Goal: Task Accomplishment & Management: Complete application form

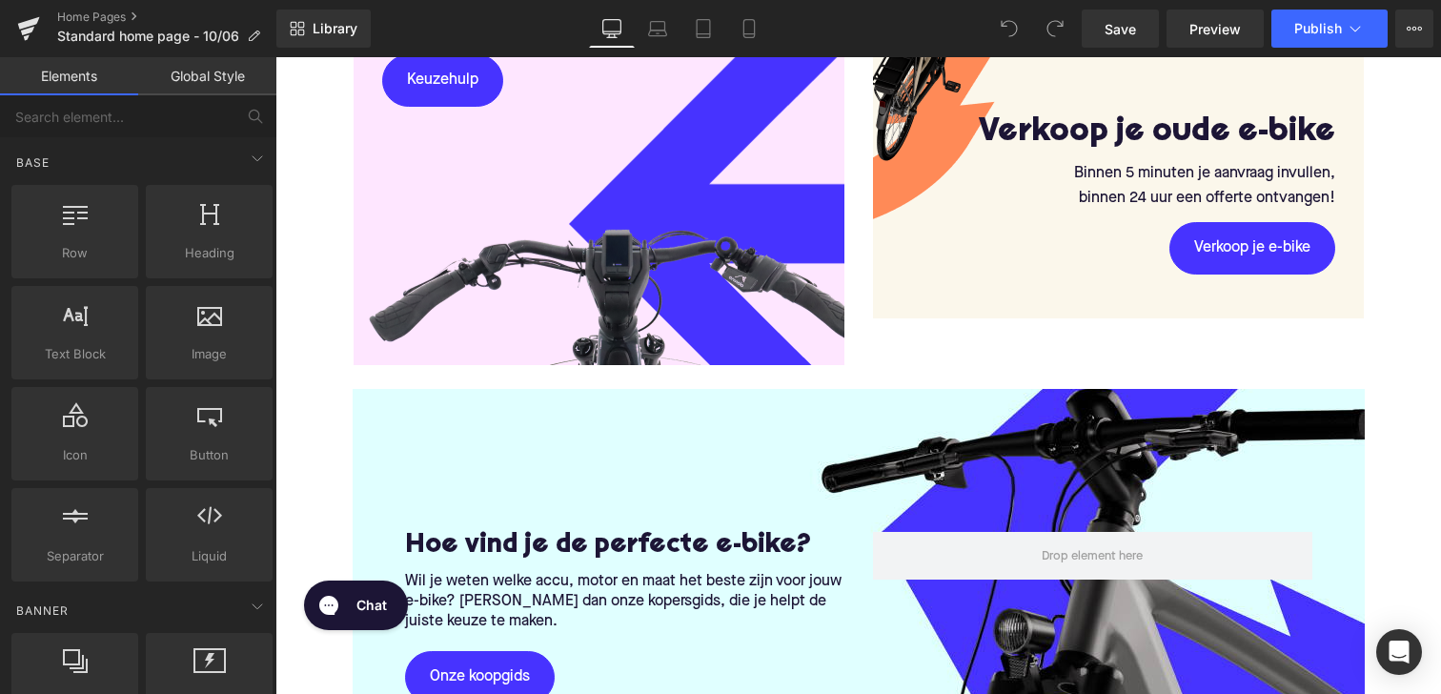
scroll to position [2453, 0]
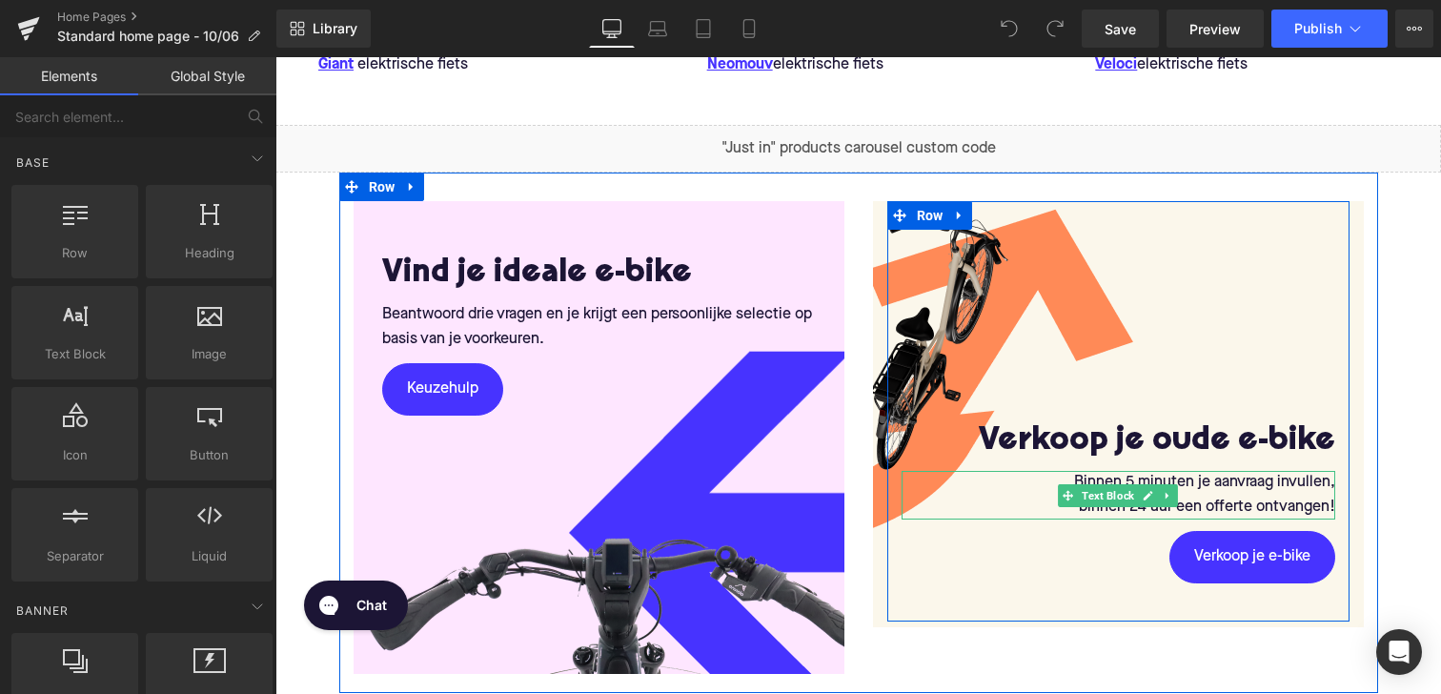
click at [1200, 482] on p "Binnen 5 minuten je aanvraag invullen," at bounding box center [1118, 483] width 434 height 25
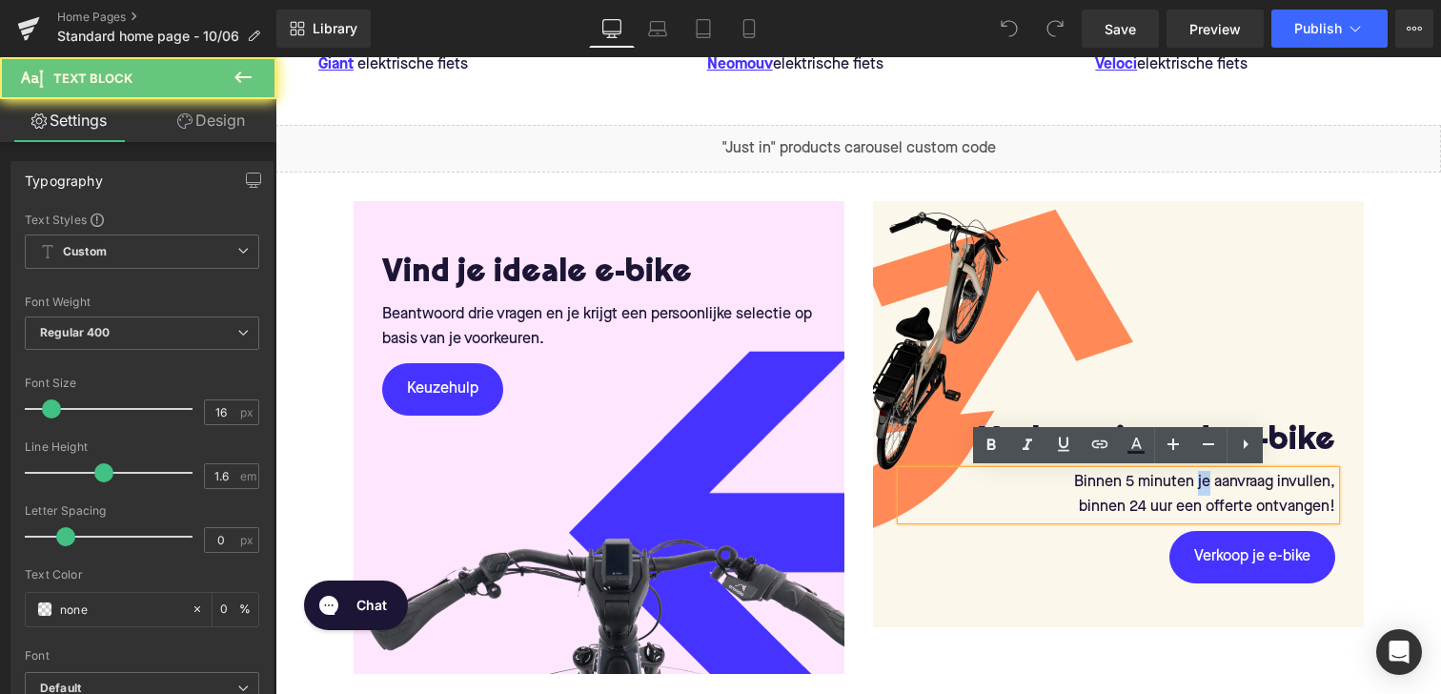
click at [1200, 482] on p "Binnen 5 minuten je aanvraag invullen," at bounding box center [1118, 483] width 434 height 25
click at [1155, 487] on p "Binnen 5 minuten je aanvraag invullen," at bounding box center [1118, 483] width 434 height 25
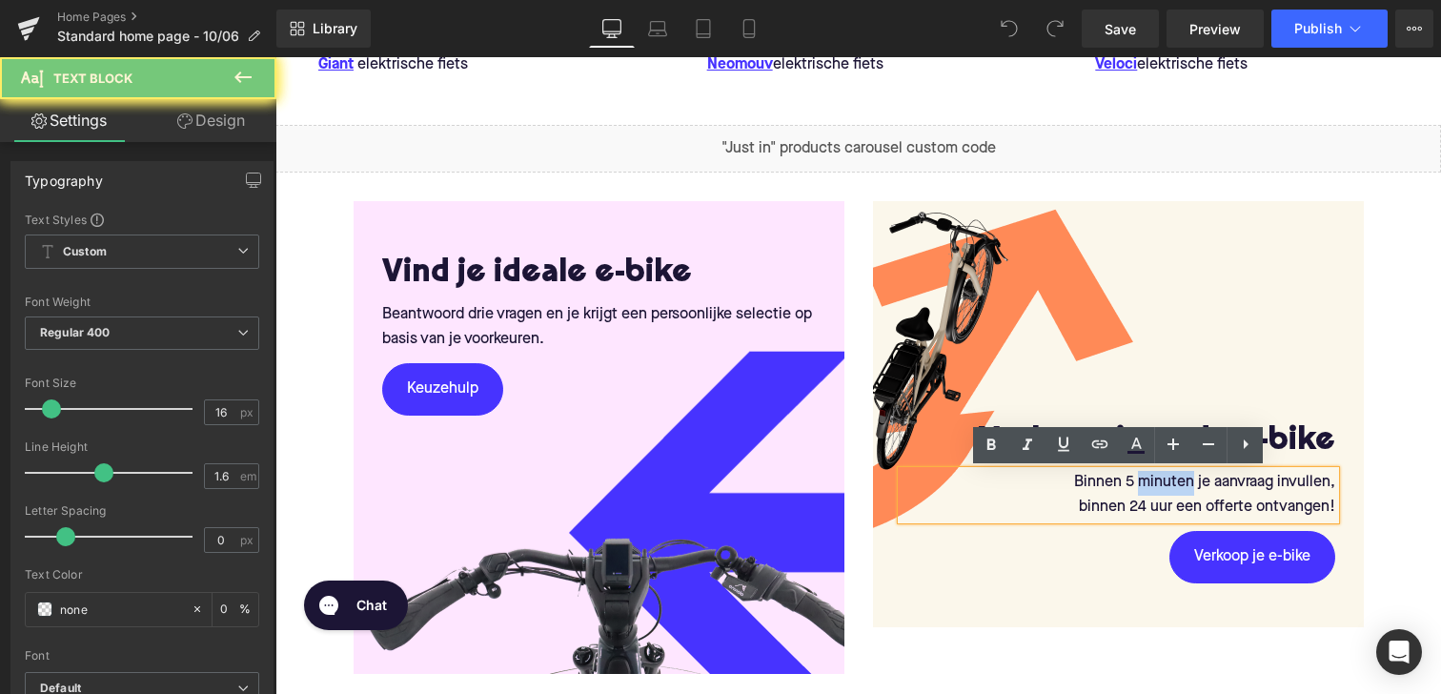
click at [1155, 487] on p "Binnen 5 minuten je aanvraag invullen," at bounding box center [1118, 483] width 434 height 25
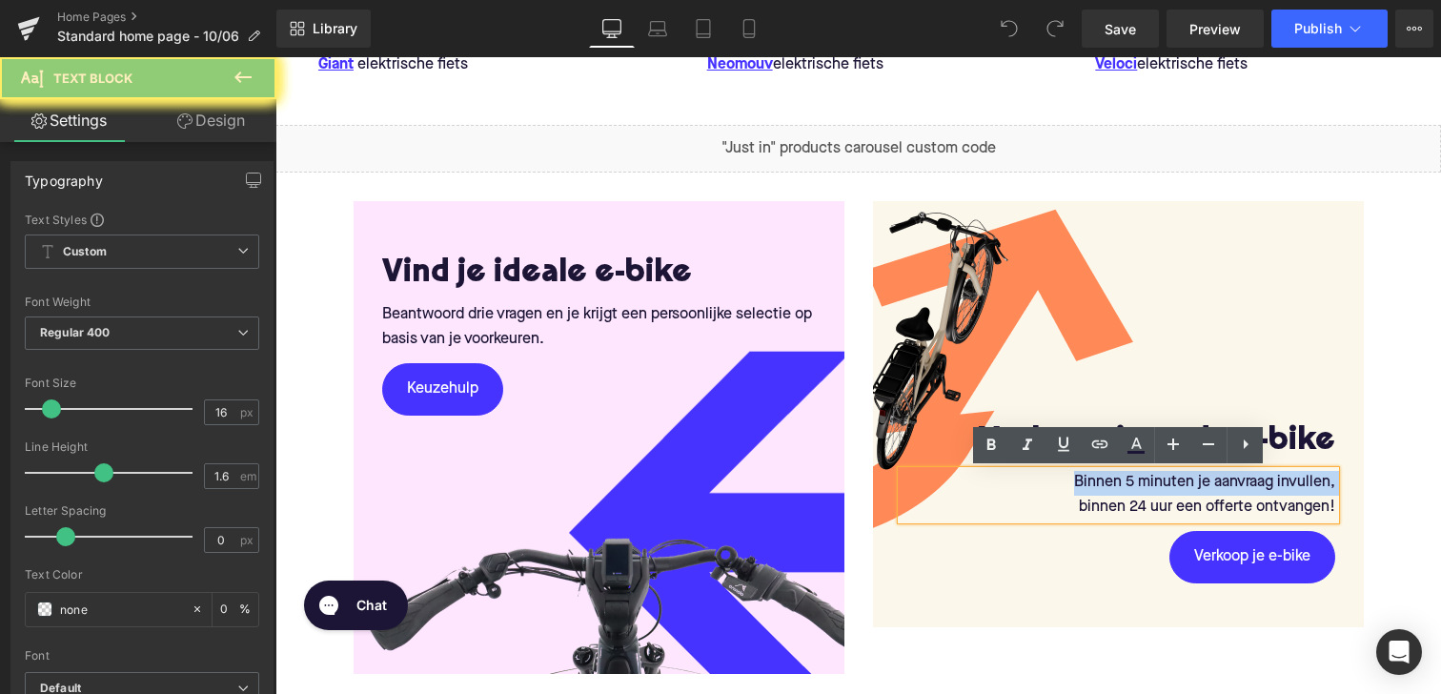
click at [1155, 487] on p "Binnen 5 minuten je aanvraag invullen," at bounding box center [1118, 483] width 434 height 25
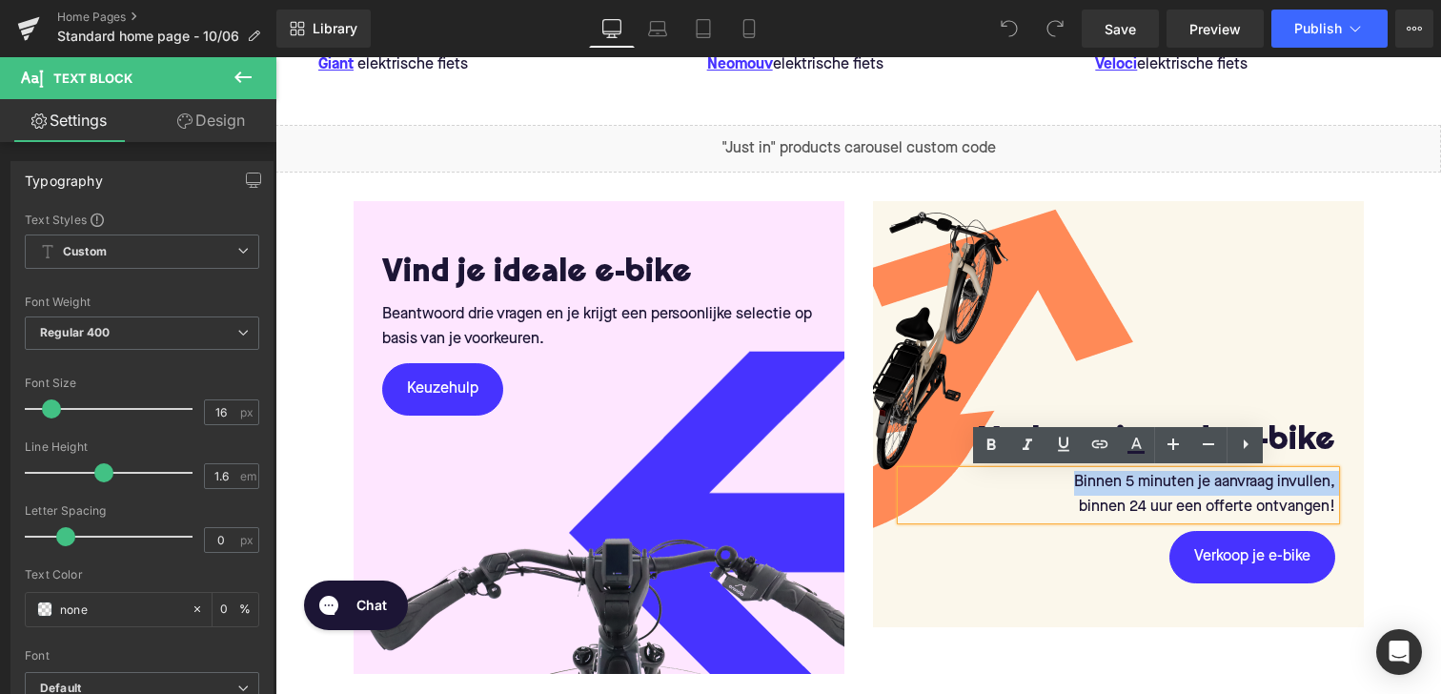
click at [1108, 492] on p "Binnen 5 minuten je aanvraag invullen," at bounding box center [1118, 483] width 434 height 25
click at [1134, 490] on p "Binnen 5 minuten je aanvraag invullen," at bounding box center [1118, 483] width 434 height 25
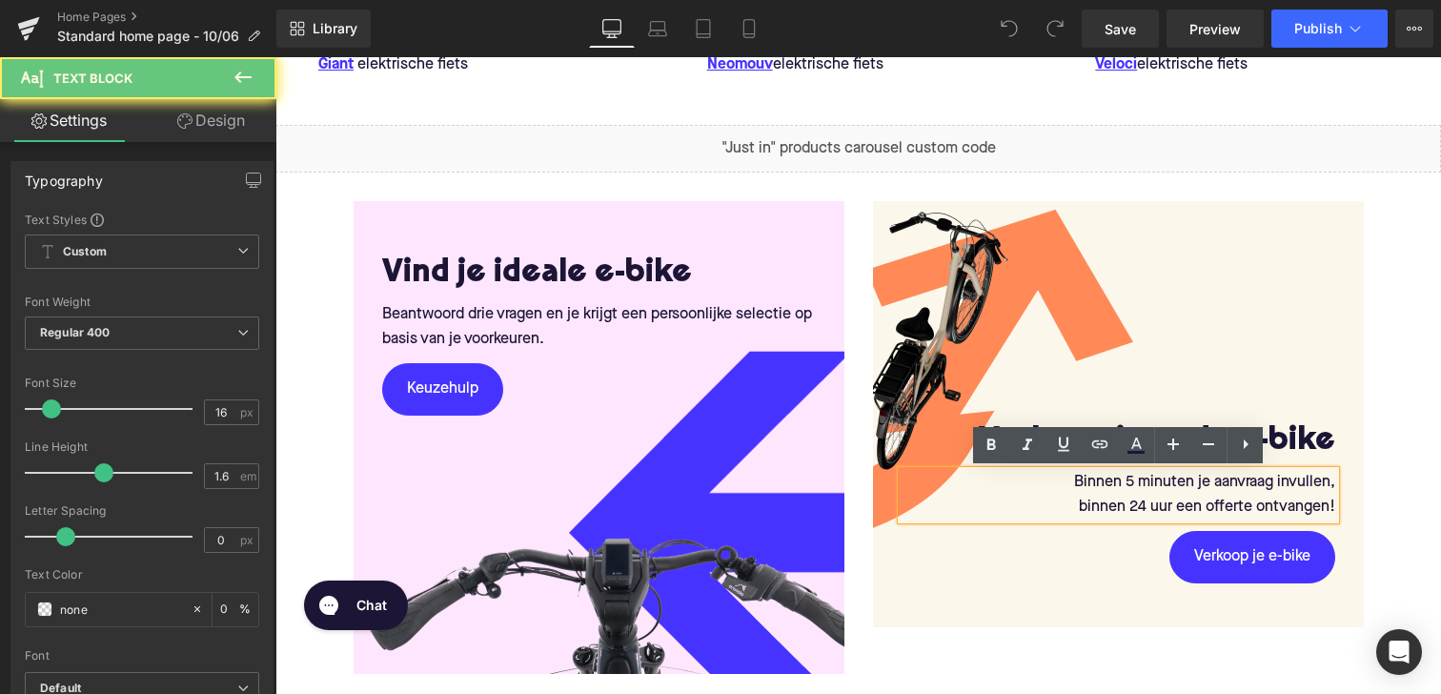
click at [1129, 489] on p "Binnen 5 minuten je aanvraag invullen," at bounding box center [1118, 483] width 434 height 25
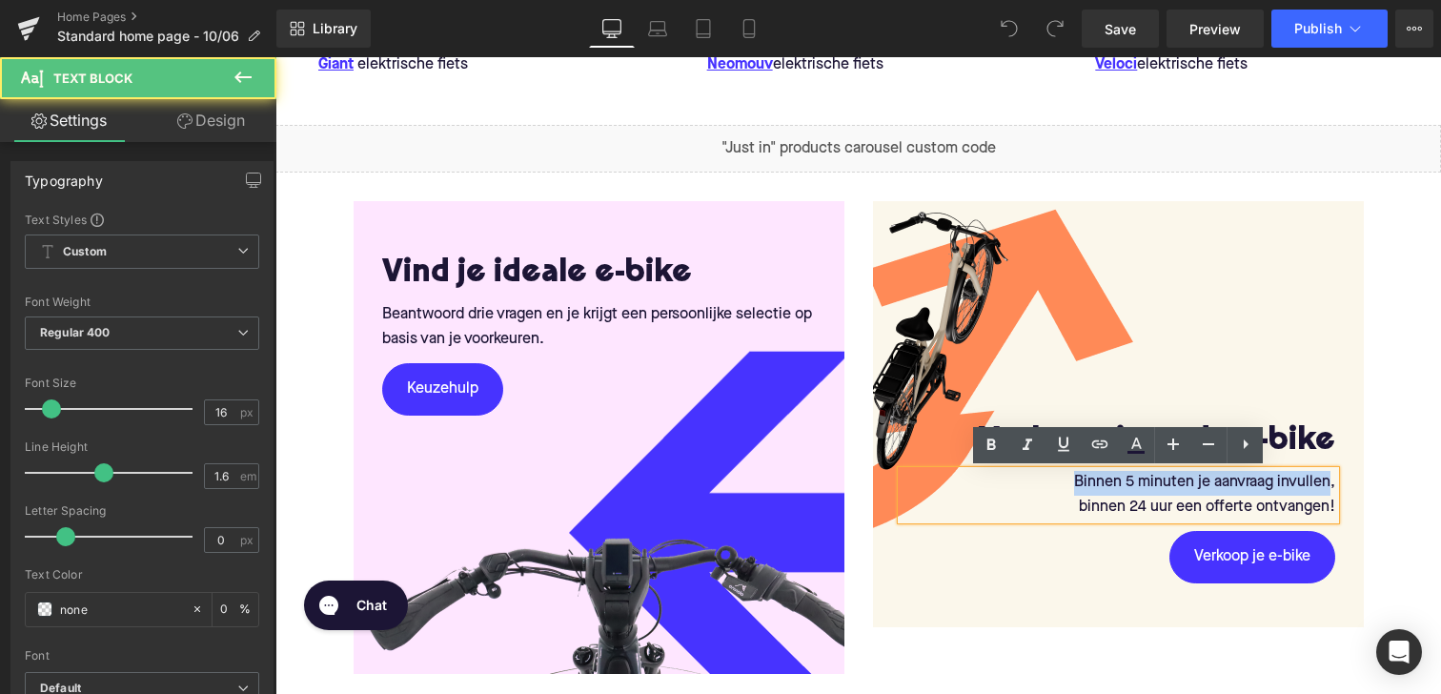
drag, startPoint x: 1326, startPoint y: 485, endPoint x: 1010, endPoint y: 483, distance: 316.3
click at [1010, 483] on p "Binnen 5 minuten je aanvraag invullen," at bounding box center [1118, 483] width 434 height 25
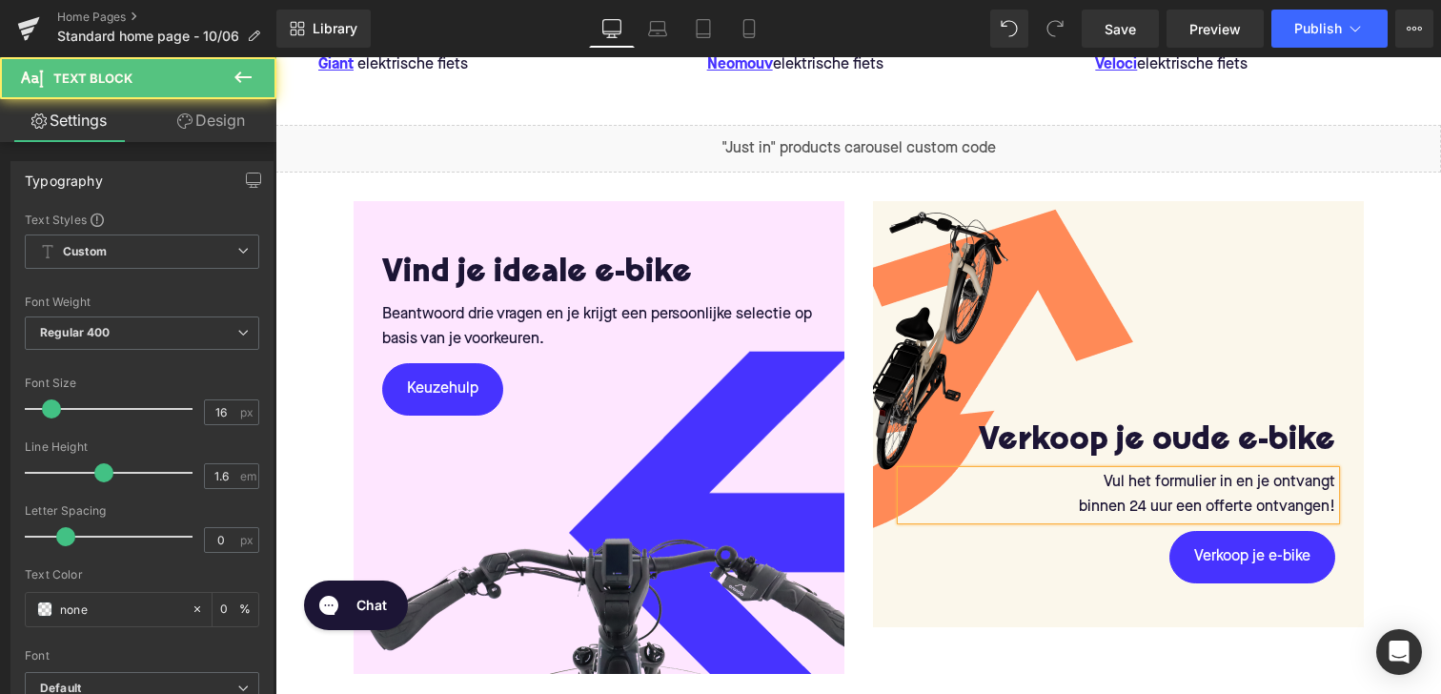
click at [1144, 512] on p "binnen 24 uur een offerte ontvangen!" at bounding box center [1118, 507] width 434 height 25
click at [1294, 504] on p "binnen 48 uur een offerte ontvangen!" at bounding box center [1118, 507] width 434 height 25
click at [1233, 486] on p "Vul het formulier in en je ontvangt" at bounding box center [1118, 483] width 434 height 25
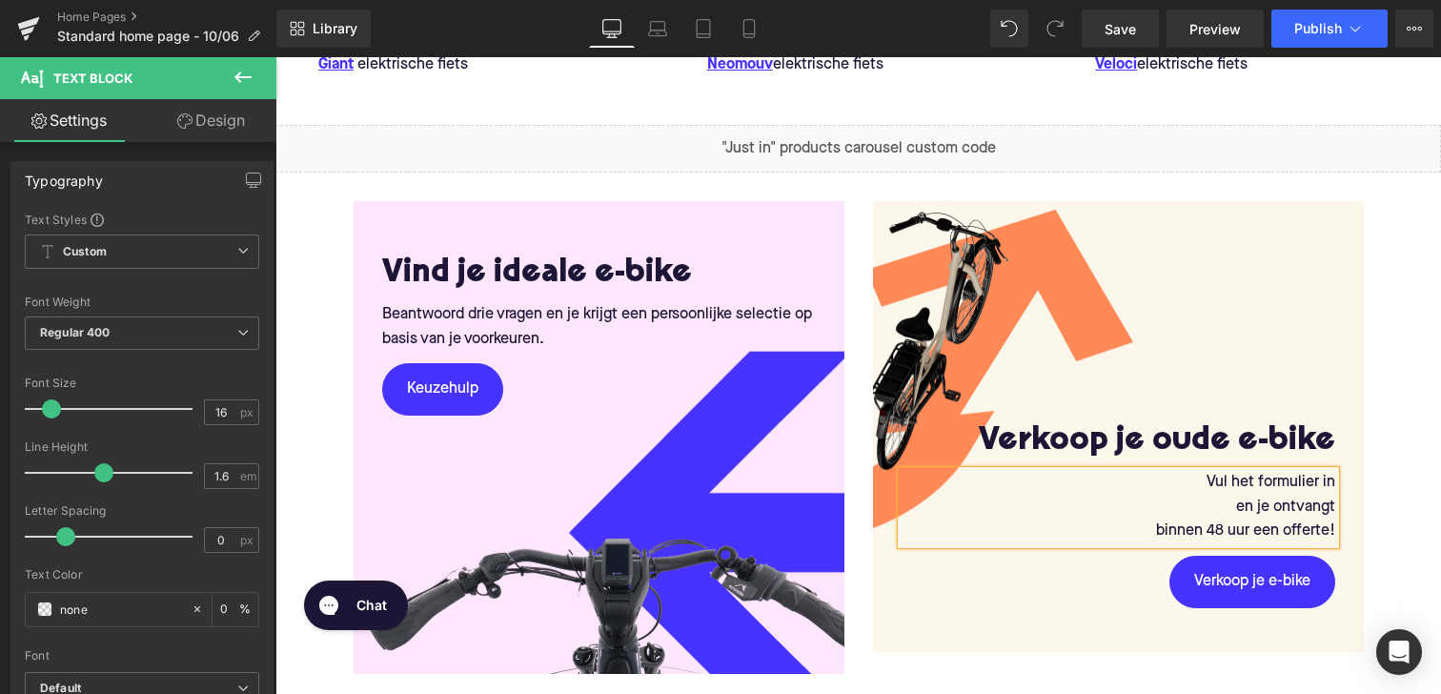
click at [1135, 535] on p "binnen 48 uur een offerte!" at bounding box center [1118, 531] width 434 height 25
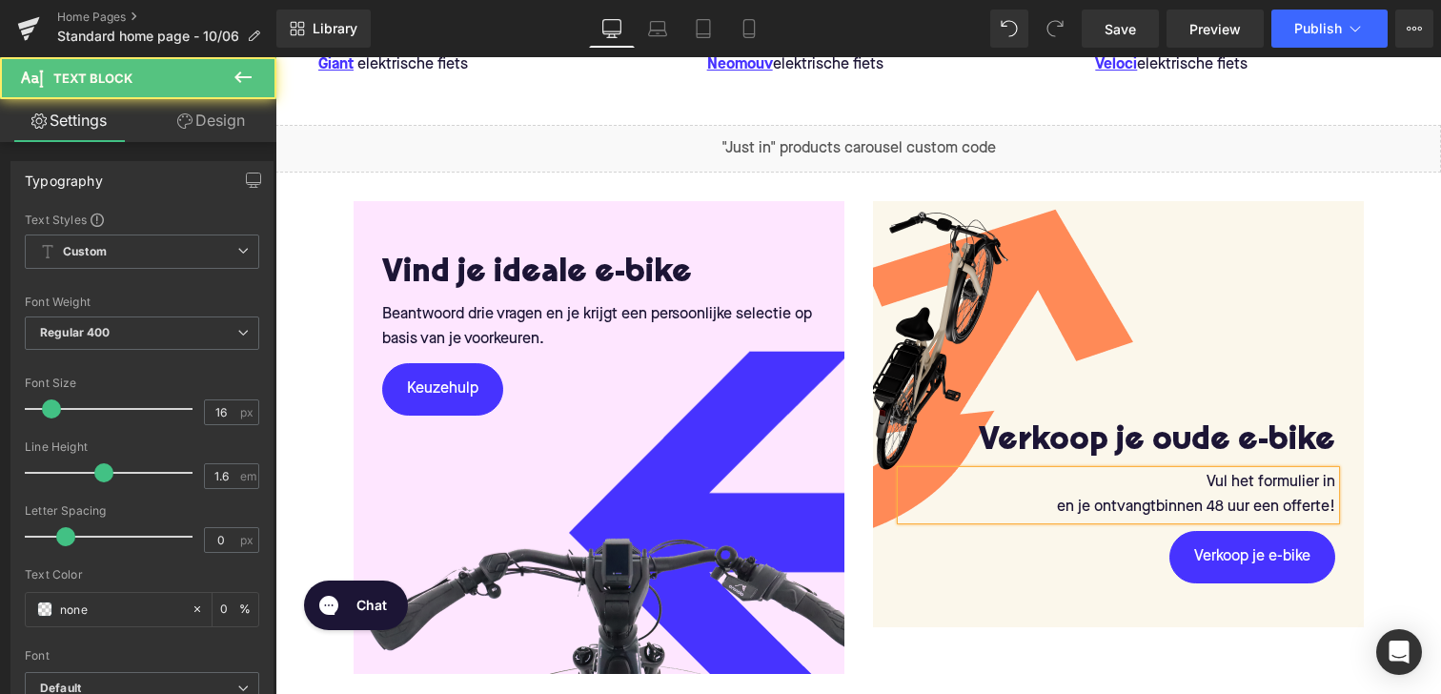
click at [1056, 509] on p "en je ontvangt binnen 48 uur een offerte!" at bounding box center [1118, 507] width 434 height 25
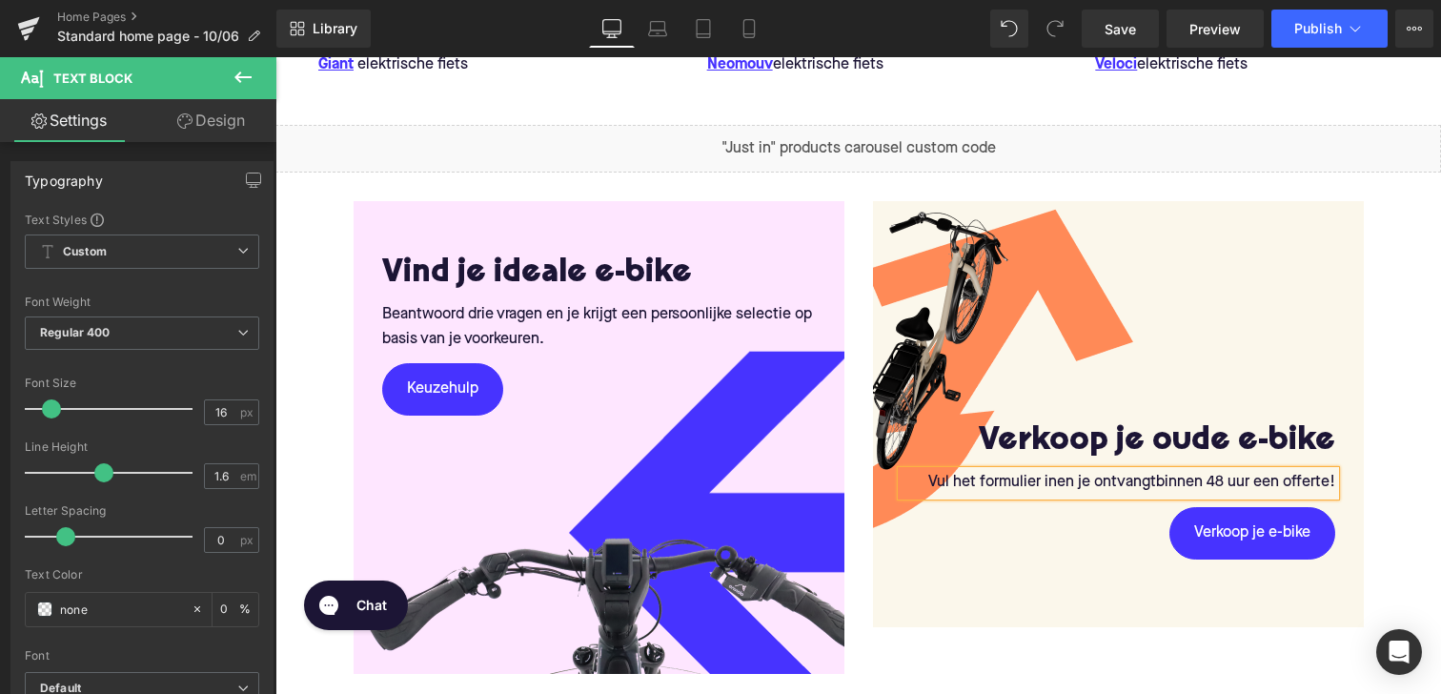
click at [1073, 484] on span "en je ontvangt" at bounding box center [1106, 482] width 99 height 15
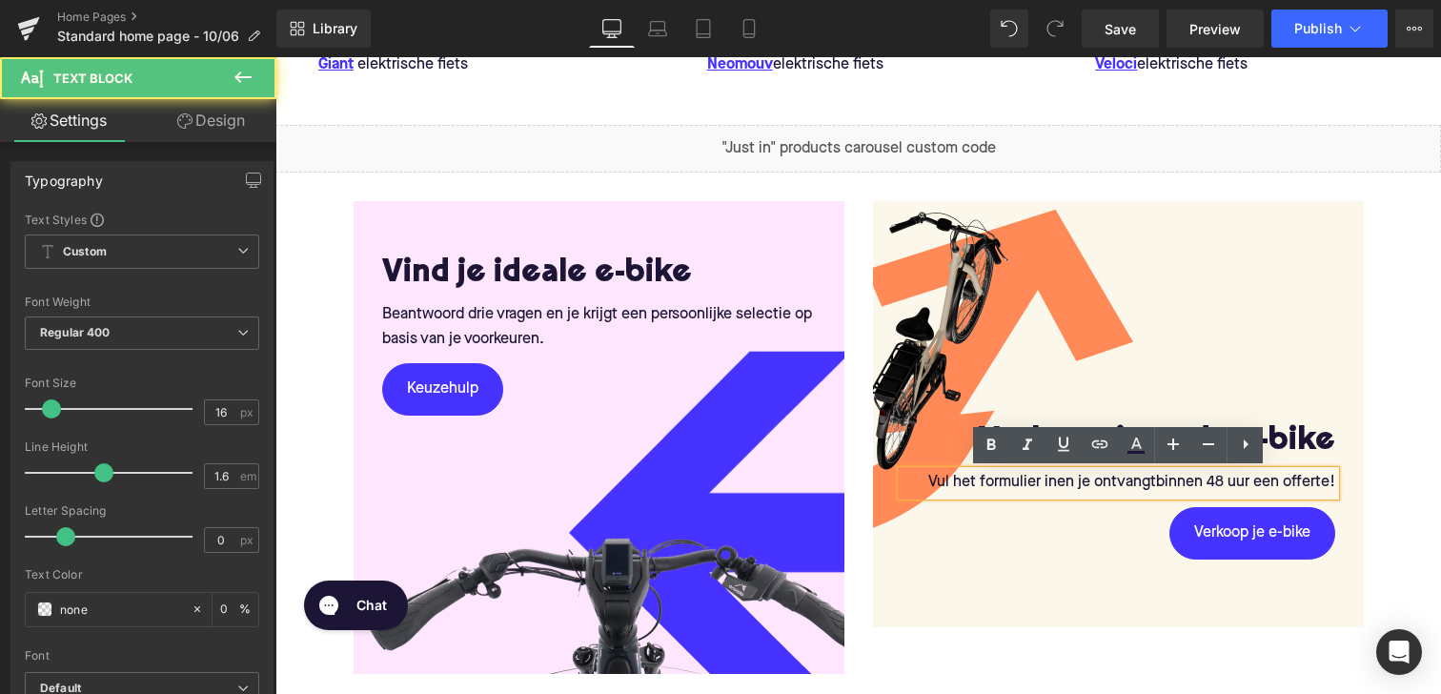
click at [1151, 483] on span "en je ontvangt" at bounding box center [1106, 482] width 99 height 15
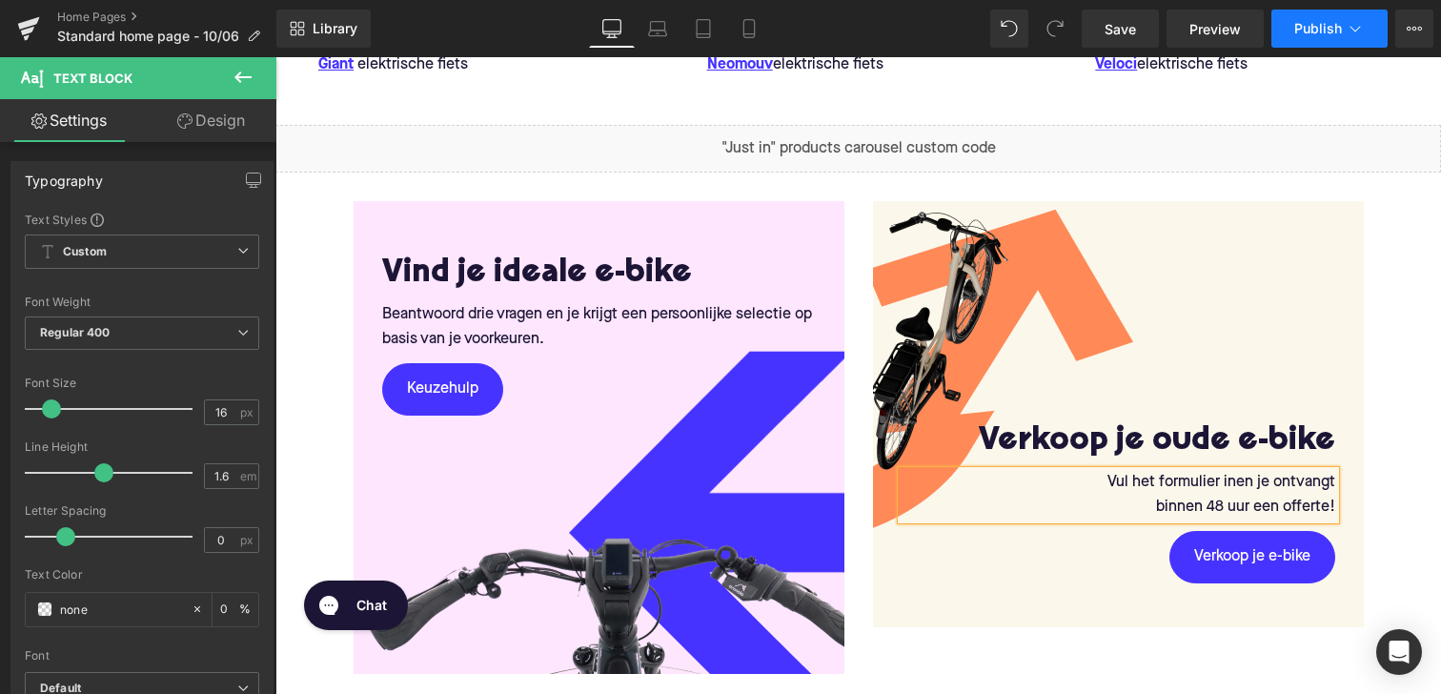
click at [1314, 37] on button "Publish" at bounding box center [1329, 29] width 116 height 38
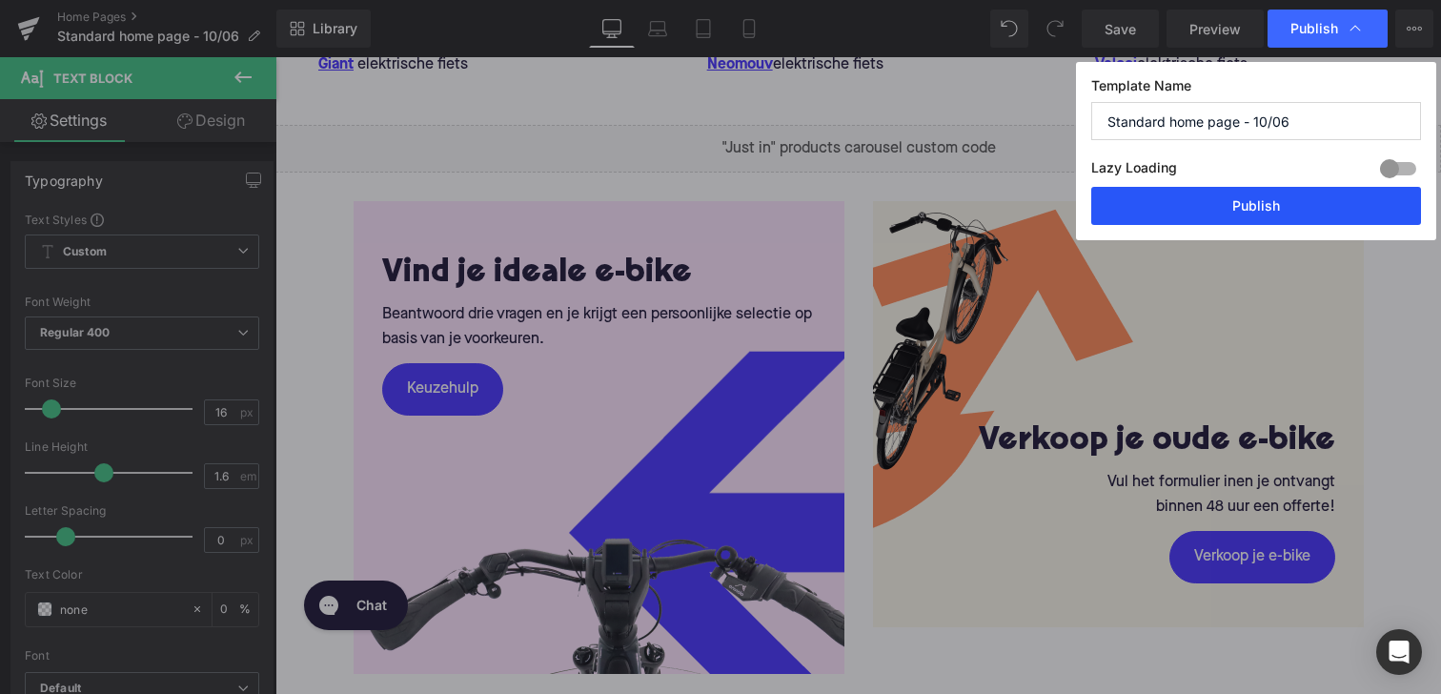
click at [1272, 211] on button "Publish" at bounding box center [1256, 206] width 330 height 38
